Goal: Find specific page/section

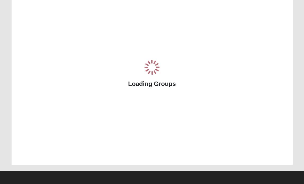
scroll to position [43, 0]
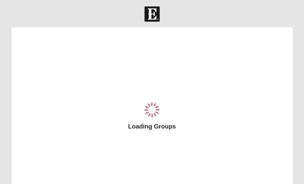
scroll to position [43, 0]
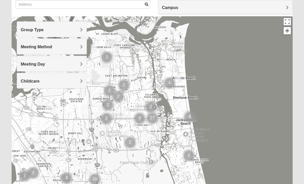
click at [79, 31] on h4 "Group Type" at bounding box center [52, 29] width 62 height 5
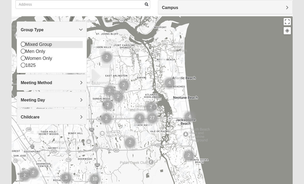
click at [63, 45] on div "Mixed Group" at bounding box center [52, 44] width 62 height 7
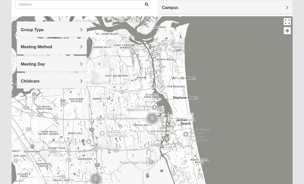
click at [52, 48] on span "Meeting Method" at bounding box center [36, 47] width 31 height 4
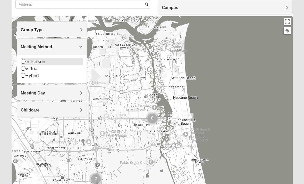
click at [76, 62] on div "In Person" at bounding box center [52, 61] width 62 height 7
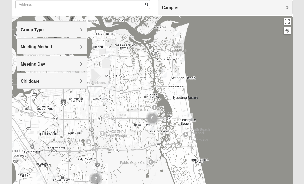
click at [45, 64] on span "Meeting Day" at bounding box center [33, 64] width 24 height 4
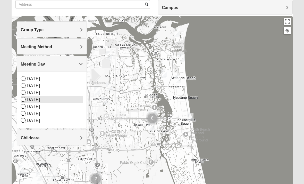
click at [68, 101] on div "[DATE]" at bounding box center [52, 99] width 62 height 7
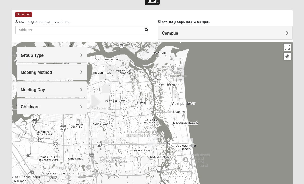
scroll to position [0, 0]
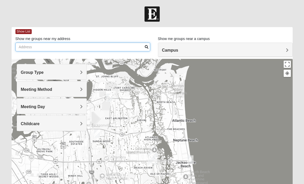
click at [120, 45] on input "Show me groups near my address" at bounding box center [82, 47] width 135 height 9
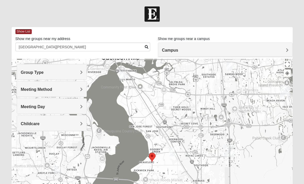
type input "[GEOGRAPHIC_DATA][PERSON_NAME]"
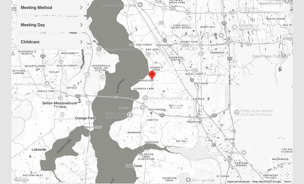
scroll to position [83, 0]
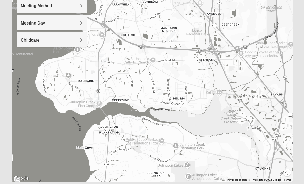
click at [236, 96] on div at bounding box center [152, 78] width 281 height 206
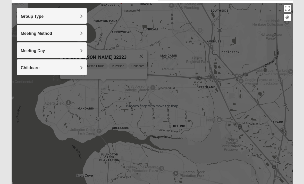
scroll to position [56, 0]
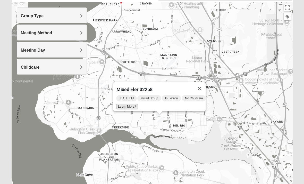
click at [124, 104] on span "Learn More" at bounding box center [127, 106] width 22 height 5
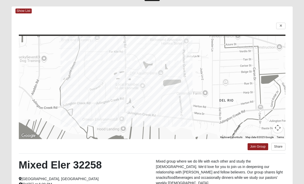
scroll to position [0, 0]
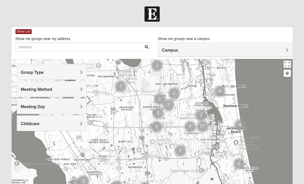
click at [79, 74] on h4 "Group Type" at bounding box center [52, 72] width 62 height 5
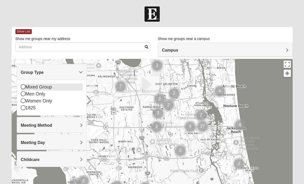
click at [24, 87] on icon at bounding box center [23, 86] width 5 height 5
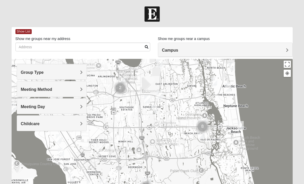
click at [80, 90] on h4 "Meeting Method" at bounding box center [52, 89] width 62 height 5
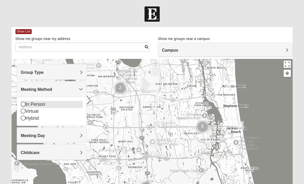
click at [23, 104] on icon at bounding box center [23, 104] width 5 height 5
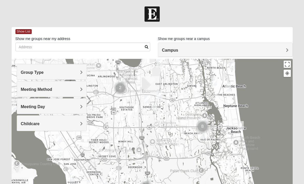
click at [79, 108] on h4 "Meeting Day" at bounding box center [52, 106] width 62 height 5
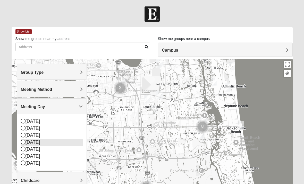
click at [24, 141] on icon at bounding box center [23, 141] width 5 height 5
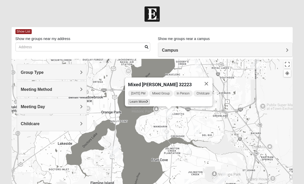
click at [140, 99] on span "Learn More" at bounding box center [139, 101] width 22 height 5
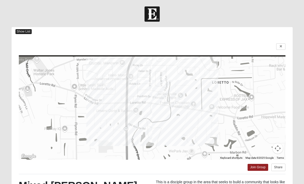
click at [23, 31] on span "Show List" at bounding box center [23, 31] width 16 height 5
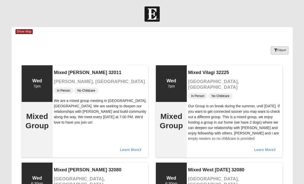
click at [282, 52] on button "Filter" at bounding box center [280, 50] width 18 height 8
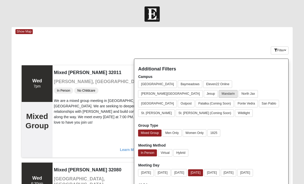
click at [238, 90] on button "Mandarin" at bounding box center [228, 93] width 19 height 7
click at [237, 90] on button "Mandarin" at bounding box center [228, 93] width 18 height 7
click at [238, 90] on button "Mandarin" at bounding box center [228, 93] width 19 height 7
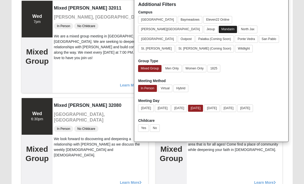
scroll to position [64, 0]
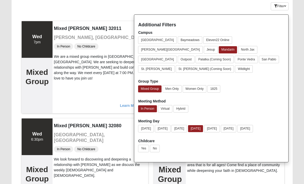
click at [240, 178] on div "Mixed West Wednesday 32080 Saint Augustine, FL In Person No Childcare This is a…" at bounding box center [235, 164] width 98 height 95
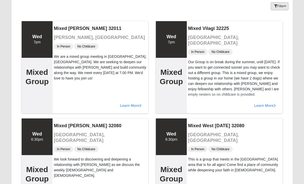
click at [281, 5] on button "Filter" at bounding box center [280, 6] width 18 height 8
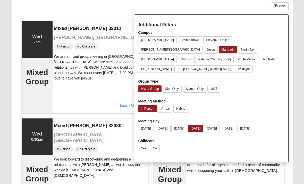
click at [235, 183] on div "Mixed West Wednesday 32080 Saint Augustine, FL In Person No Childcare This is a…" at bounding box center [235, 164] width 98 height 95
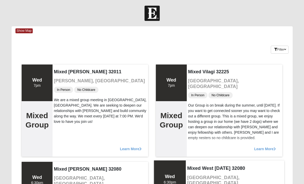
scroll to position [0, 0]
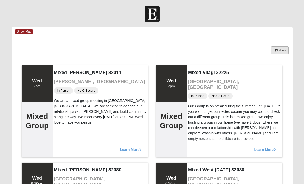
click at [284, 50] on icon "button" at bounding box center [285, 50] width 2 height 3
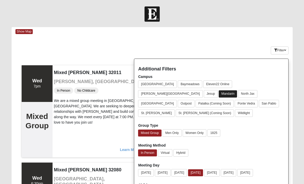
click at [237, 90] on button "Mandarin" at bounding box center [228, 93] width 18 height 7
click at [177, 100] on button "[GEOGRAPHIC_DATA]" at bounding box center [157, 103] width 39 height 7
click at [176, 100] on button "[GEOGRAPHIC_DATA]" at bounding box center [157, 103] width 38 height 7
click at [175, 100] on button "[GEOGRAPHIC_DATA]" at bounding box center [157, 103] width 39 height 7
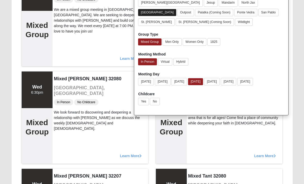
scroll to position [97, 0]
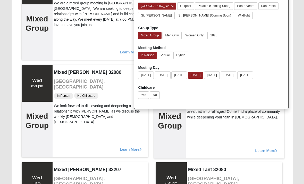
click at [250, 155] on div "Learn More" at bounding box center [235, 147] width 98 height 21
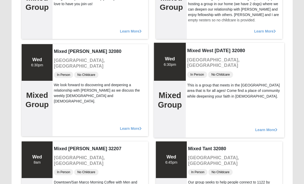
scroll to position [0, 0]
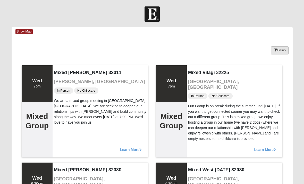
click at [281, 54] on button "Filter" at bounding box center [280, 50] width 18 height 8
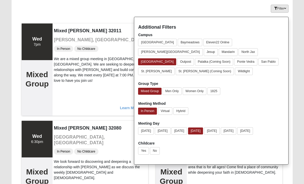
scroll to position [42, 0]
click at [203, 127] on button "[DATE]" at bounding box center [195, 130] width 15 height 7
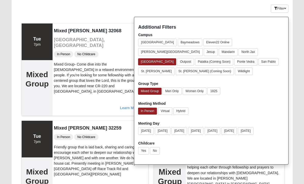
click at [277, 181] on div "Mixed Chung 32259 Saint Johns, FL In Person No Childcare Chloe and I love shari…" at bounding box center [235, 166] width 98 height 95
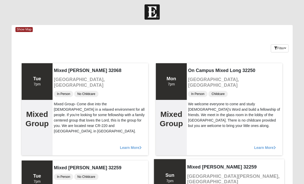
scroll to position [0, 0]
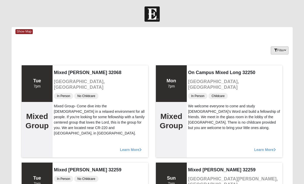
click at [285, 49] on icon "button" at bounding box center [285, 50] width 2 height 3
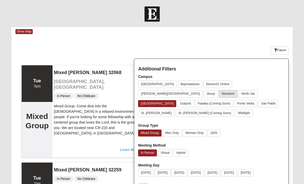
click at [238, 90] on button "Mandarin" at bounding box center [228, 93] width 19 height 7
click at [237, 90] on button "Mandarin" at bounding box center [228, 93] width 18 height 7
click at [238, 90] on button "Mandarin" at bounding box center [228, 93] width 19 height 7
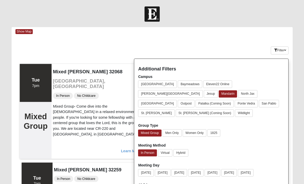
click at [108, 146] on div "Learn More" at bounding box center [101, 147] width 98 height 21
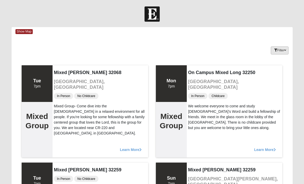
click at [282, 52] on button "Filter" at bounding box center [280, 50] width 18 height 8
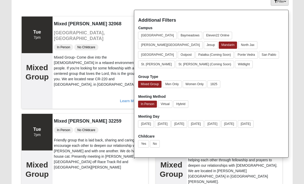
scroll to position [49, 0]
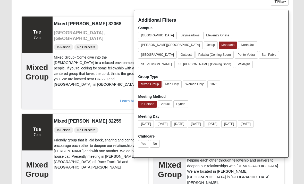
click at [268, 180] on div "Mixed Chung 32259 Saint Johns, FL In Person No Childcare Chloe and I love shari…" at bounding box center [235, 159] width 98 height 95
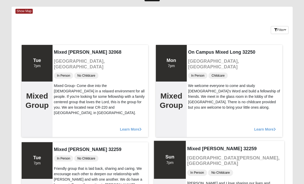
scroll to position [0, 0]
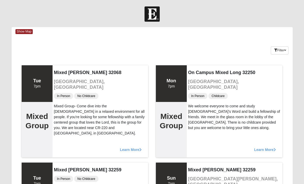
click at [29, 35] on div "Show Map" at bounding box center [153, 31] width 277 height 9
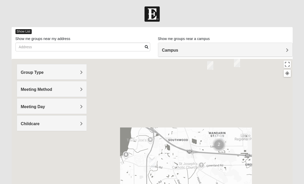
click at [23, 33] on span "Show List" at bounding box center [23, 31] width 16 height 5
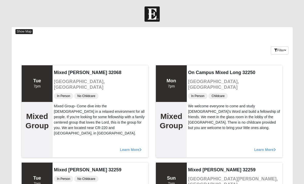
click at [26, 32] on span "Show Map" at bounding box center [24, 31] width 18 height 5
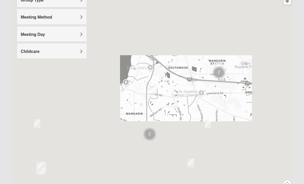
scroll to position [72, 0]
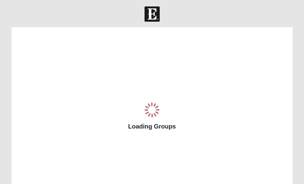
scroll to position [43, 0]
